Goal: Task Accomplishment & Management: Manage account settings

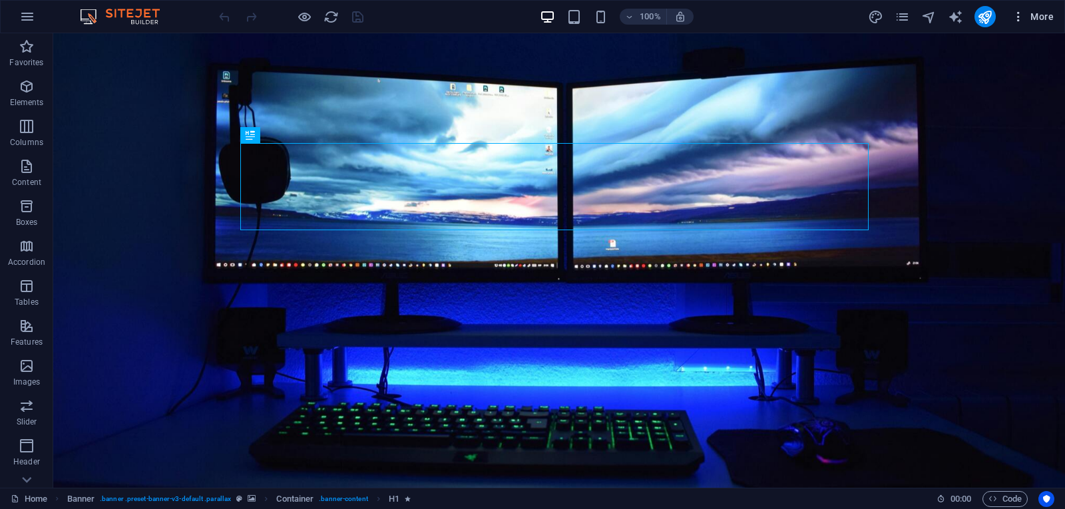
click at [1040, 15] on span "More" at bounding box center [1032, 16] width 42 height 13
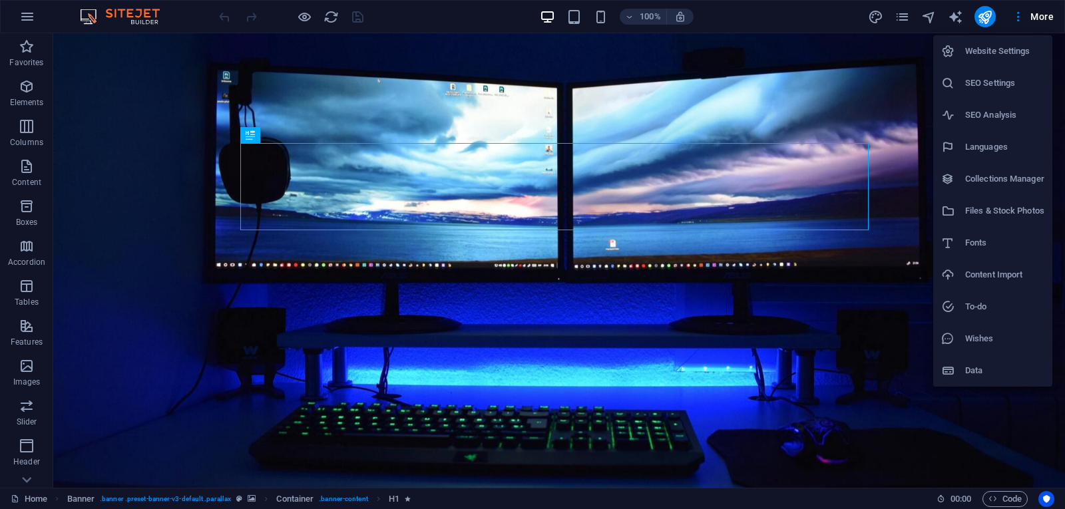
click at [1014, 57] on h6 "Website Settings" at bounding box center [1004, 51] width 79 height 16
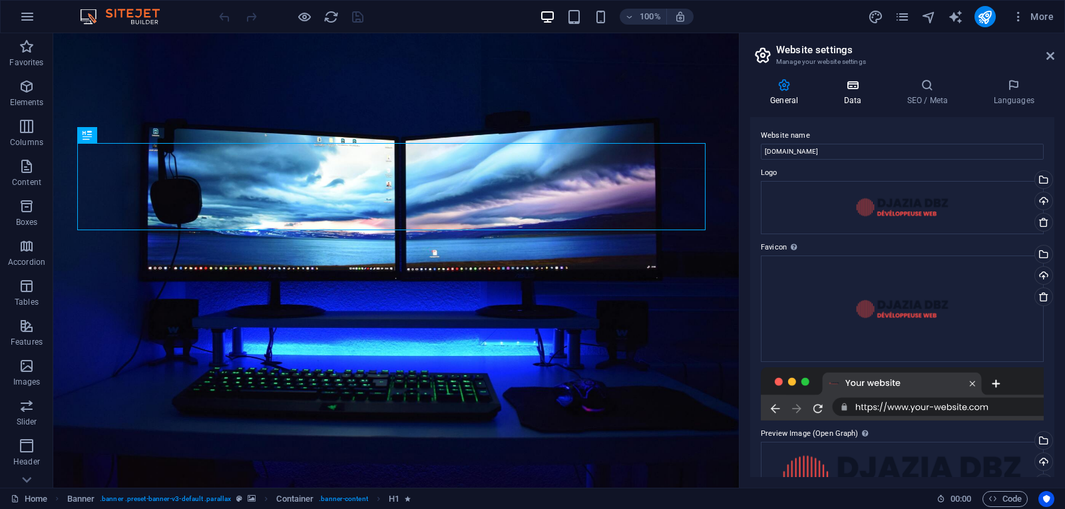
click at [858, 88] on icon at bounding box center [852, 85] width 58 height 13
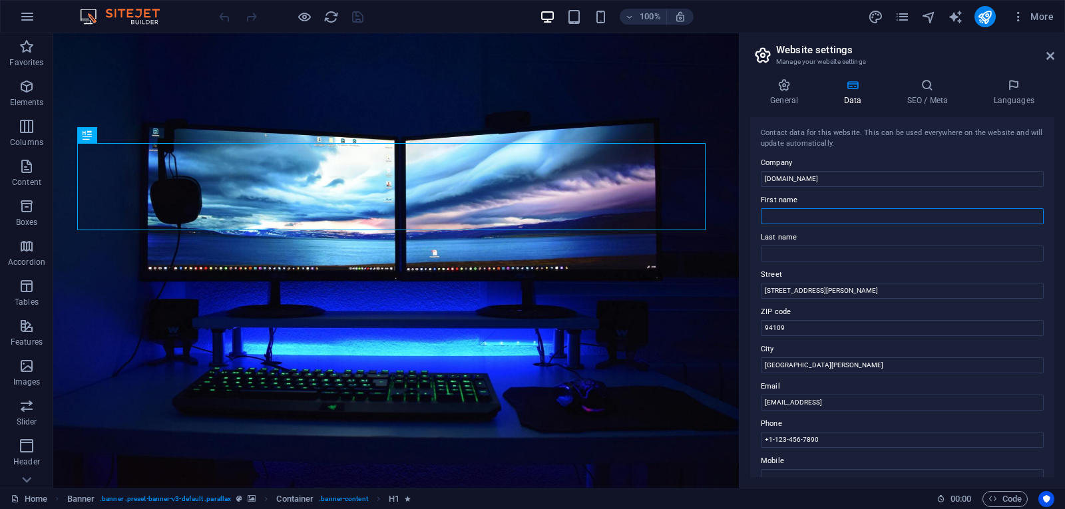
click at [792, 222] on input "First name" at bounding box center [902, 216] width 283 height 16
type input "Djazia"
type input "Dabouz"
type input "Mohammadia , [GEOGRAPHIC_DATA]"
type input "16000"
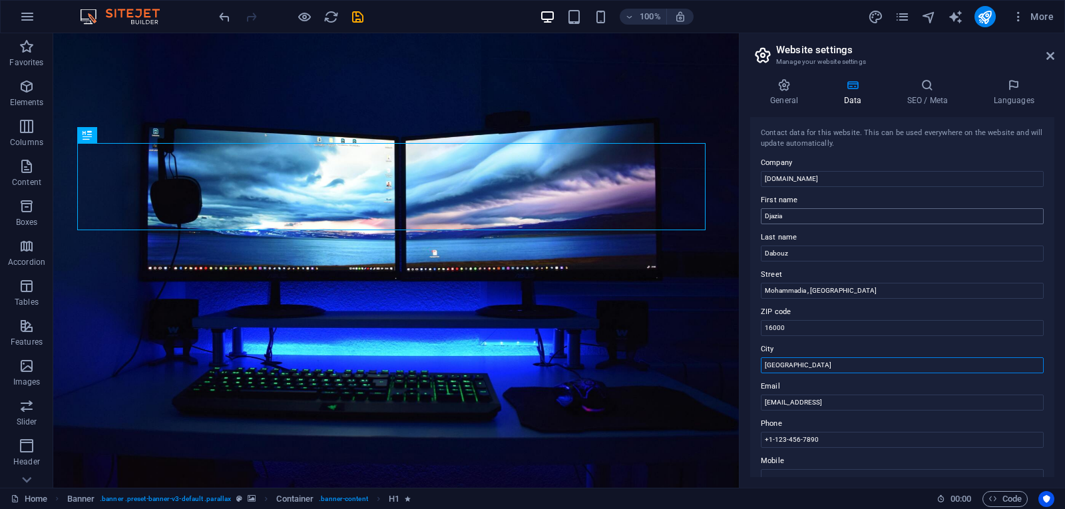
type input "[GEOGRAPHIC_DATA]"
type input "[EMAIL_ADDRESS][DOMAIN_NAME]"
type input "[PHONE_NUMBER]"
click at [926, 88] on icon at bounding box center [926, 85] width 81 height 13
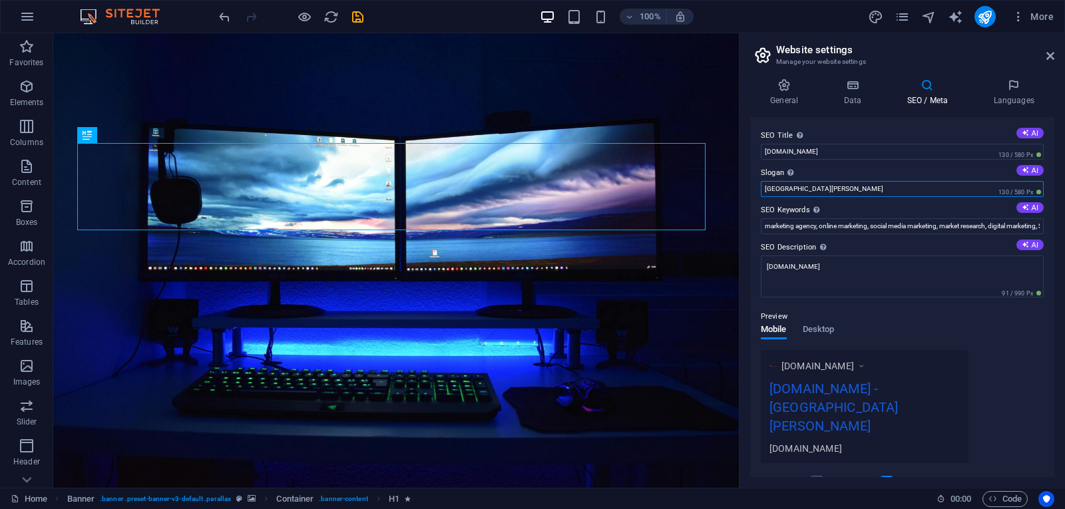
click at [844, 196] on input "[GEOGRAPHIC_DATA][PERSON_NAME]" at bounding box center [902, 189] width 283 height 16
click at [844, 195] on input "[GEOGRAPHIC_DATA][PERSON_NAME]" at bounding box center [902, 189] width 283 height 16
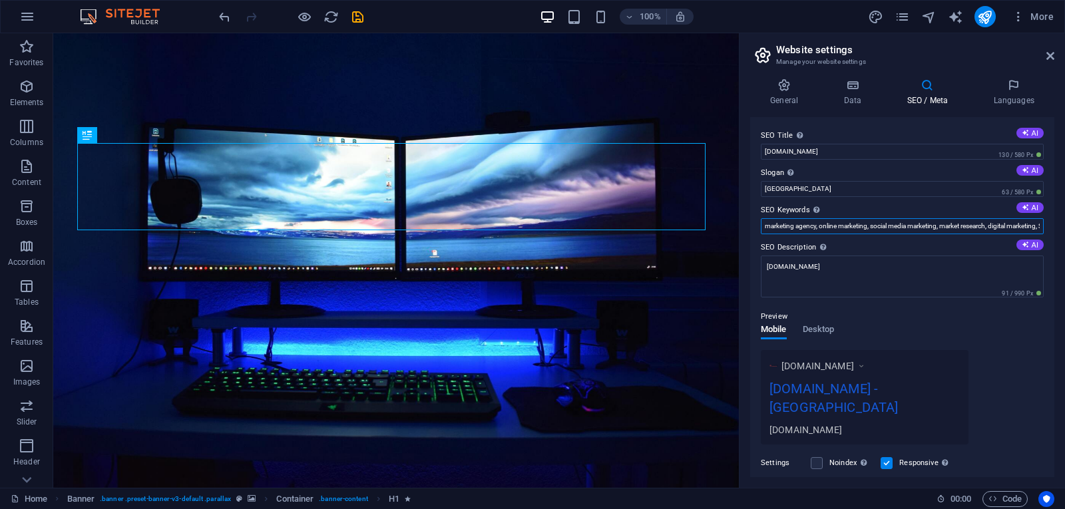
click at [894, 232] on input "marketing agency, online marketing, social media marketing, market research, di…" at bounding box center [902, 226] width 283 height 16
click at [802, 184] on input "[GEOGRAPHIC_DATA]" at bounding box center [902, 189] width 283 height 16
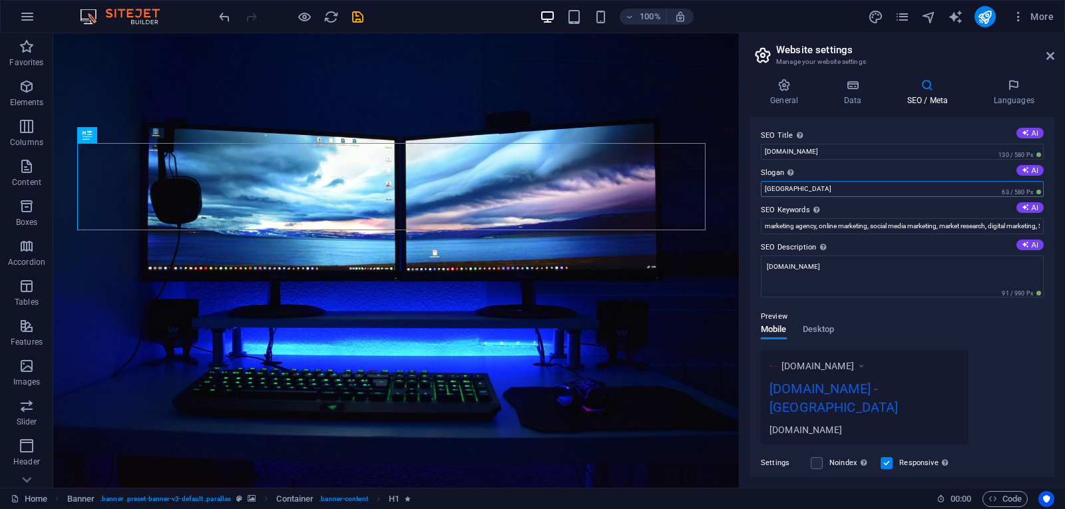
click at [802, 185] on input "[GEOGRAPHIC_DATA]" at bounding box center [902, 189] width 283 height 16
type input "Développeuse web"
click at [831, 228] on input "marketing agency, online marketing, social media marketing, market research, di…" at bounding box center [902, 226] width 283 height 16
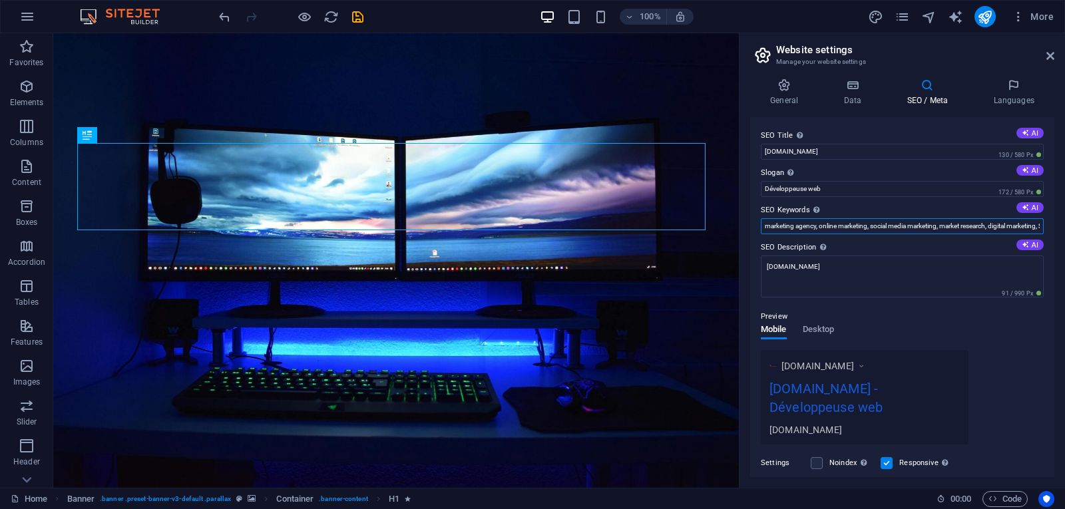
paste input "Développeuse web"
paste input "Développement web freelance"
paste input "Intégratrice web"
click at [985, 223] on input "Développeuse web,Développement web freelance,Intégratrice web," at bounding box center [902, 226] width 283 height 16
paste input "HTML5 / CSS3 / JavaScript"
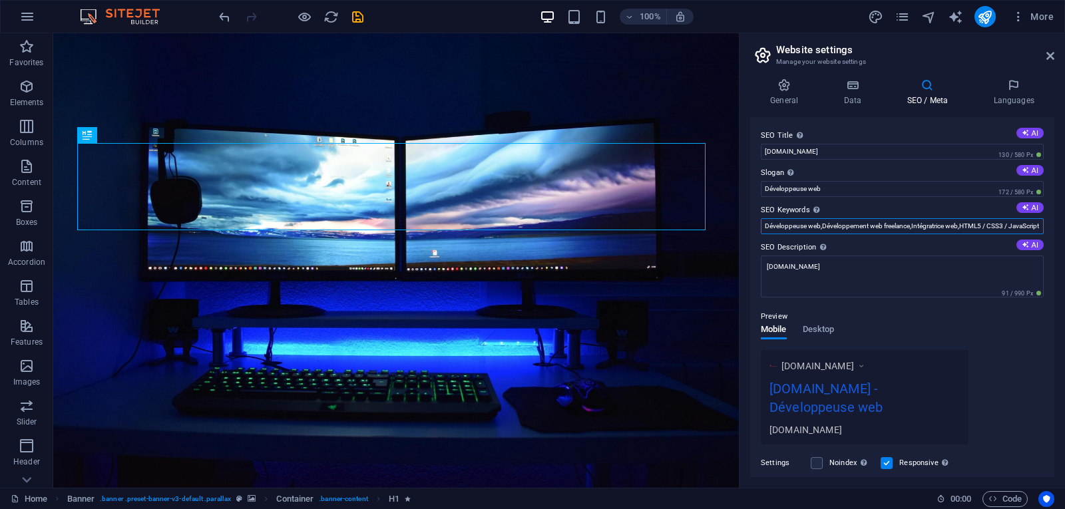
scroll to position [0, 5]
type input "Développeuse web,Développement web freelance,Intégratrice web,HTML5 / CSS3 / Ja…"
click at [359, 17] on icon "save" at bounding box center [357, 16] width 15 height 15
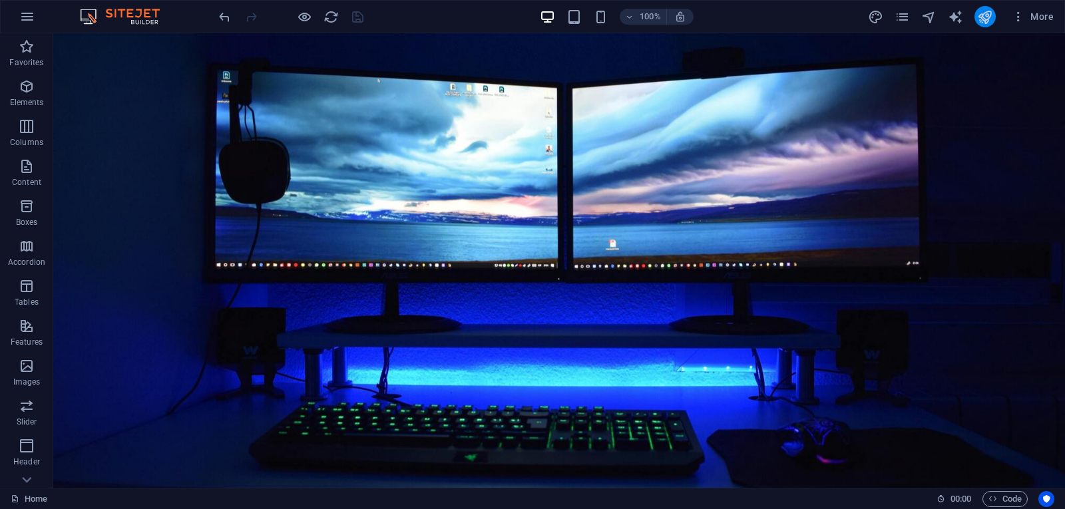
click at [981, 8] on button "publish" at bounding box center [984, 16] width 21 height 21
